Goal: Transaction & Acquisition: Purchase product/service

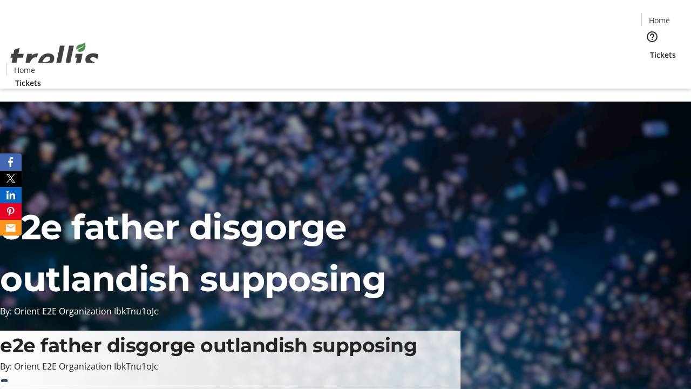
click at [650, 49] on span "Tickets" at bounding box center [663, 54] width 26 height 11
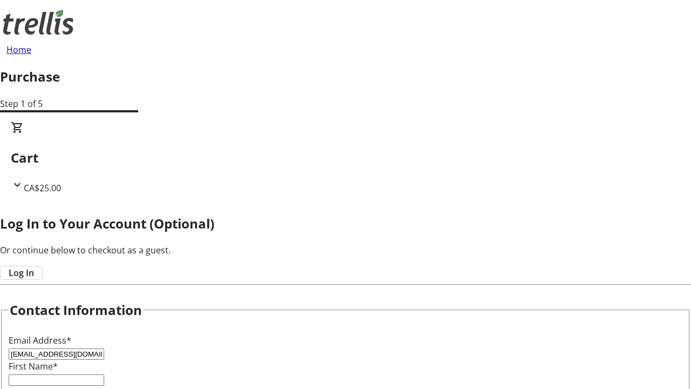
type input "[EMAIL_ADDRESS][DOMAIN_NAME]"
type input "Sincere"
type input "[PERSON_NAME]"
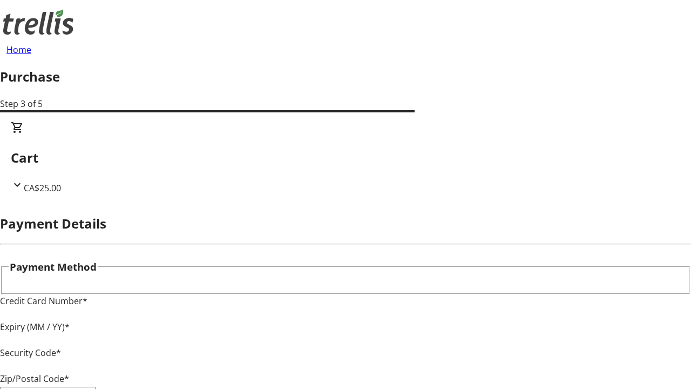
type input "V1Y 0C2"
